Goal: Task Accomplishment & Management: Use online tool/utility

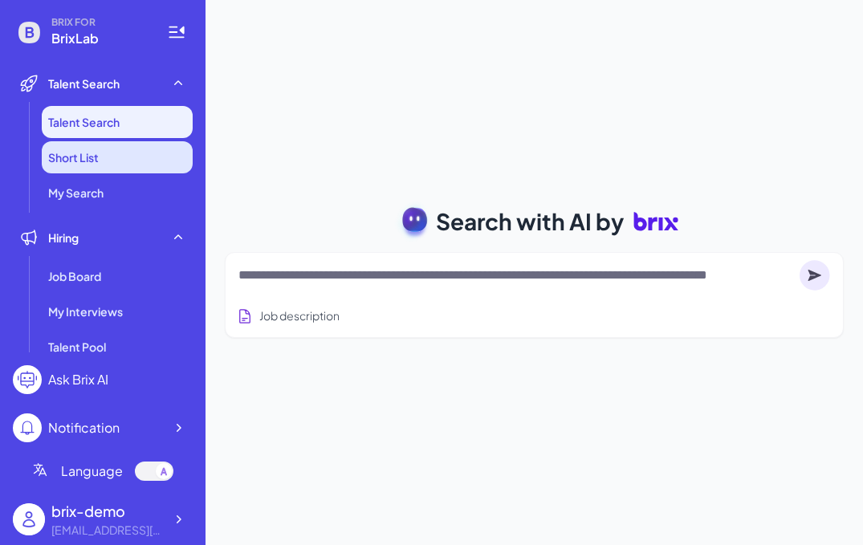
click at [149, 148] on li "Short List" at bounding box center [117, 157] width 151 height 32
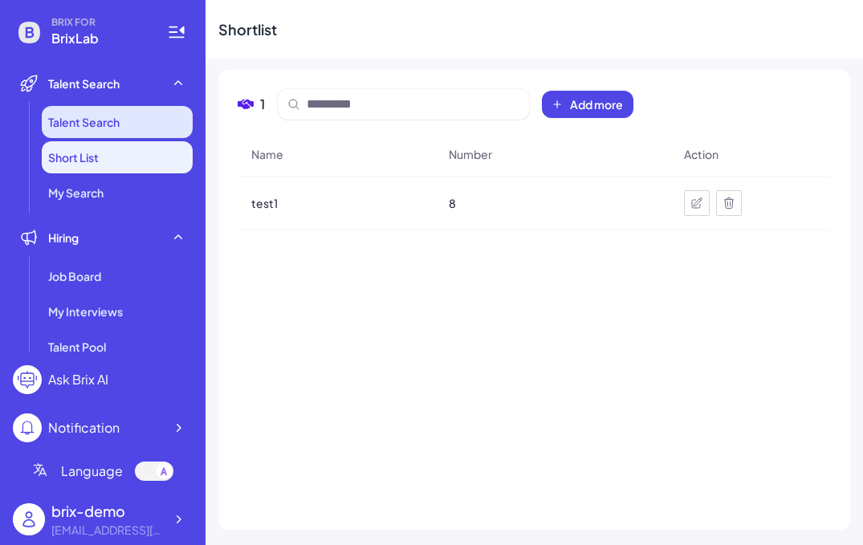
click at [157, 115] on li "Talent Search" at bounding box center [117, 122] width 151 height 32
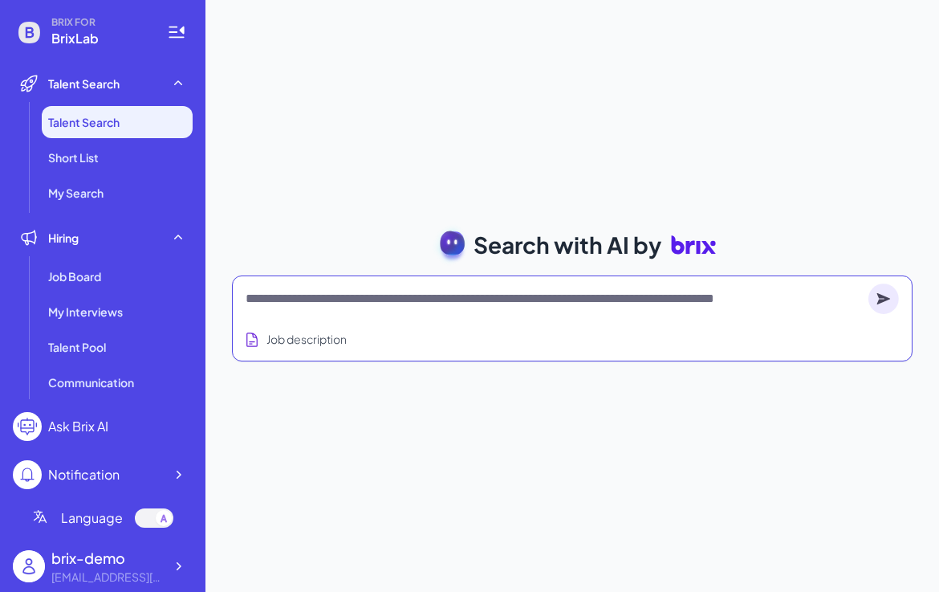
click at [342, 295] on textarea at bounding box center [554, 298] width 616 height 19
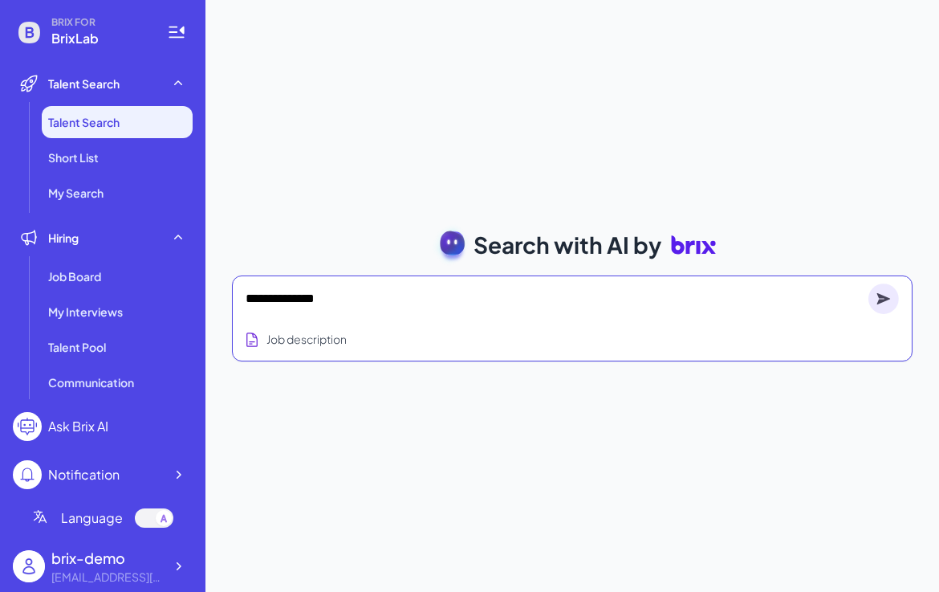
type textarea "**********"
